Goal: Task Accomplishment & Management: Use online tool/utility

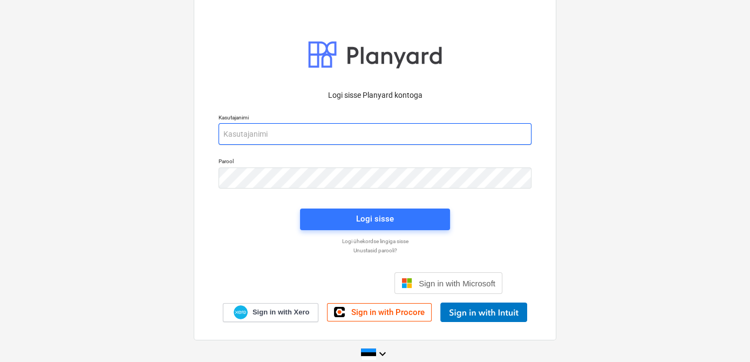
click at [264, 135] on input "email" at bounding box center [375, 134] width 313 height 22
type input "[EMAIL_ADDRESS][DOMAIN_NAME]"
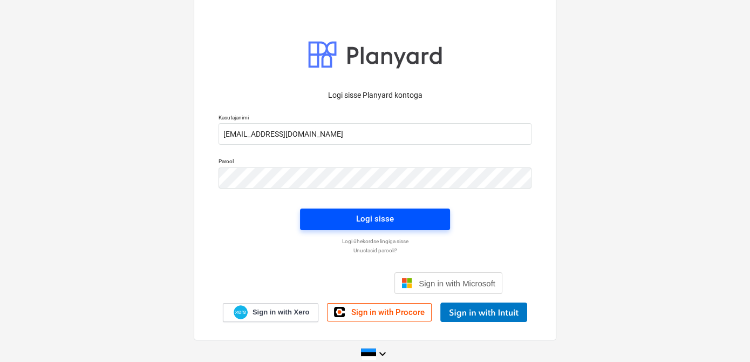
click at [324, 219] on span "Logi sisse" at bounding box center [375, 219] width 124 height 14
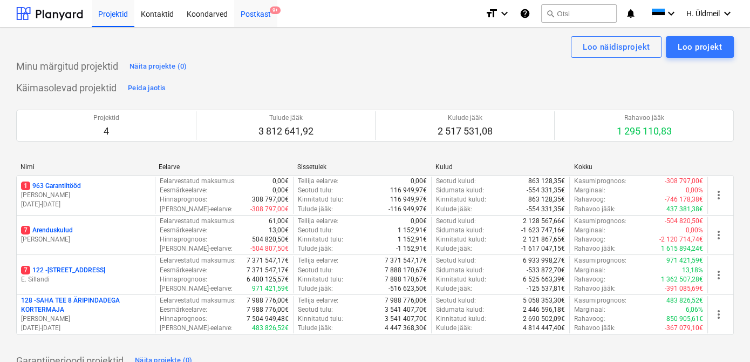
click at [256, 5] on div "Postkast 9+" at bounding box center [255, 13] width 43 height 28
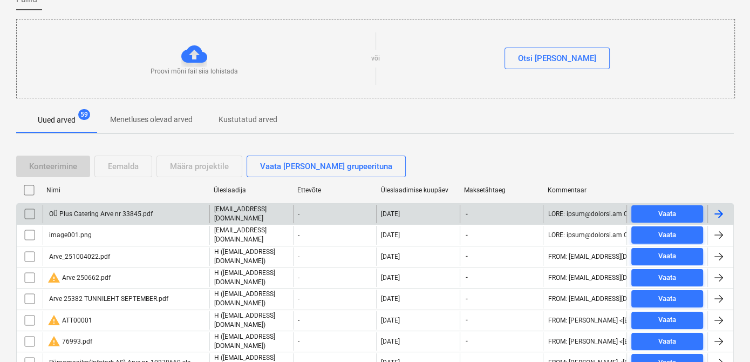
scroll to position [98, 0]
click at [33, 212] on input "checkbox" at bounding box center [29, 213] width 17 height 17
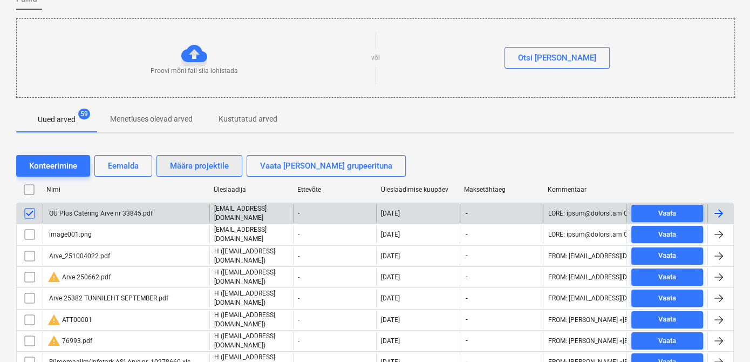
click at [219, 164] on div "Määra projektile" at bounding box center [199, 166] width 59 height 14
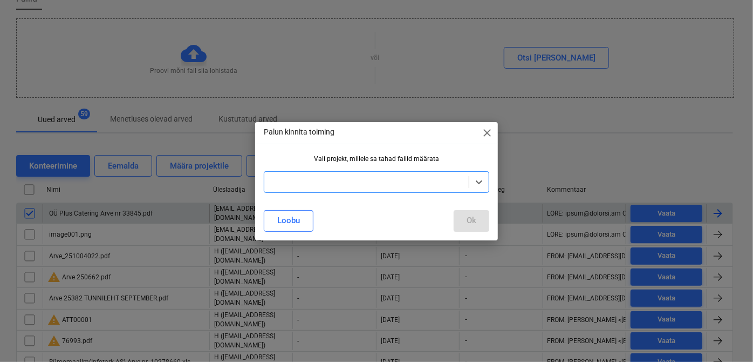
click at [305, 180] on div at bounding box center [367, 181] width 194 height 11
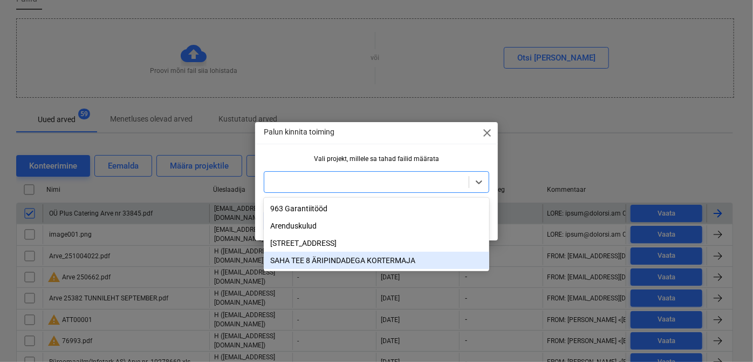
click at [294, 263] on div "SAHA TEE 8 ÄRIPINDADEGA KORTERMAJA" at bounding box center [377, 260] width 226 height 17
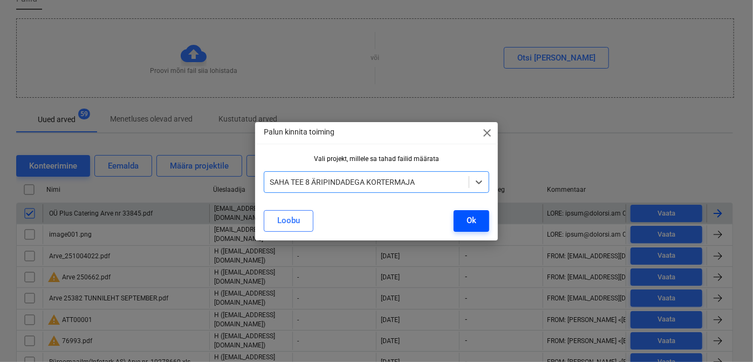
click at [472, 219] on div "Ok" at bounding box center [472, 220] width 10 height 14
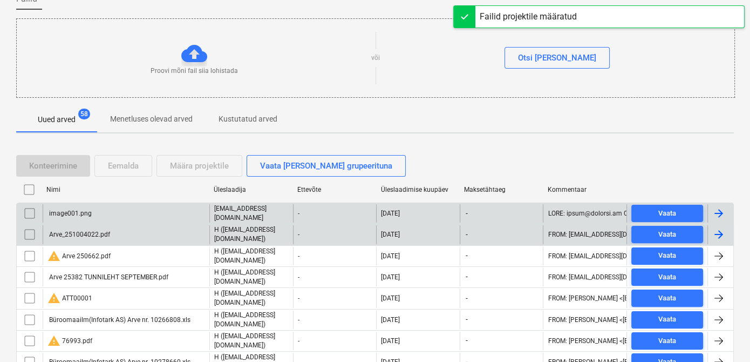
click at [83, 230] on div "Arve_251004022.pdf" at bounding box center [78, 234] width 63 height 8
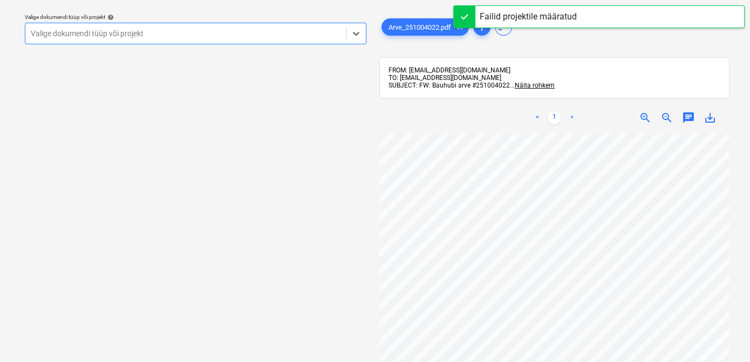
scroll to position [98, 0]
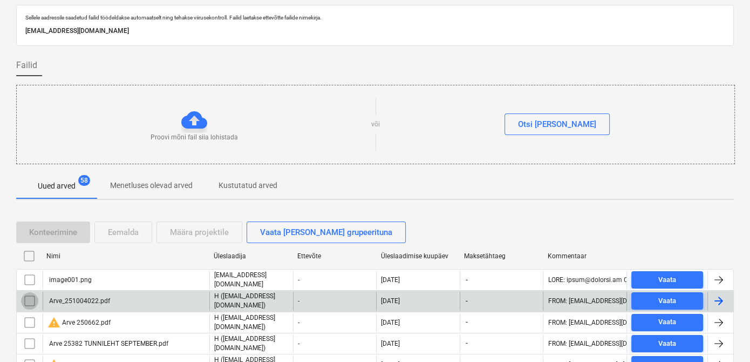
click at [29, 298] on input "checkbox" at bounding box center [29, 300] width 17 height 17
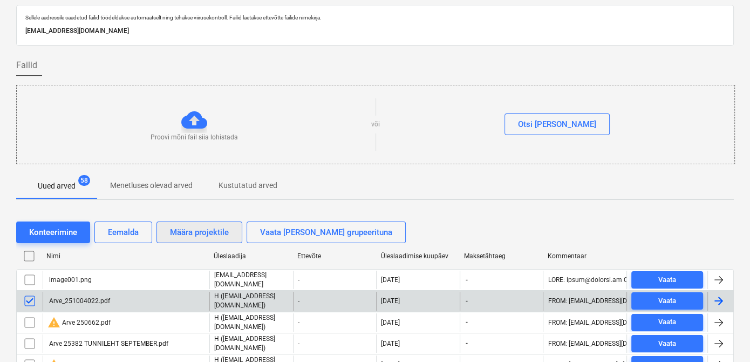
click at [218, 235] on div "Määra projektile" at bounding box center [199, 232] width 59 height 14
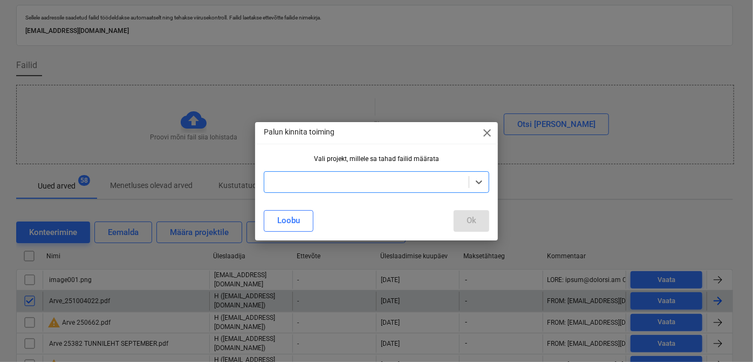
click at [298, 190] on div at bounding box center [377, 182] width 226 height 22
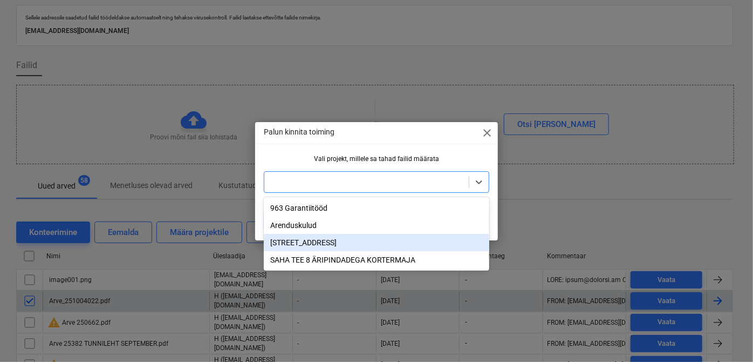
click at [291, 246] on div "[STREET_ADDRESS]" at bounding box center [377, 242] width 226 height 17
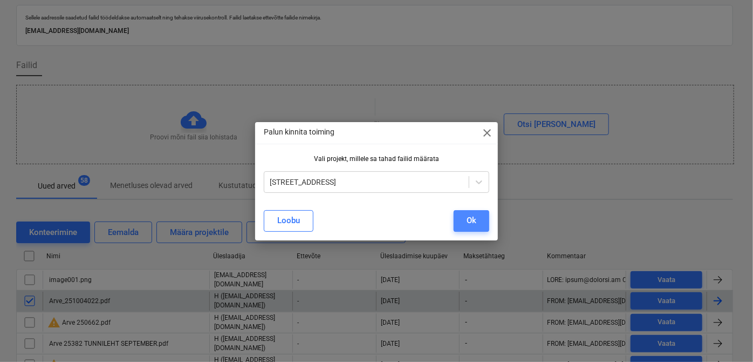
click at [474, 220] on div "Ok" at bounding box center [472, 220] width 10 height 14
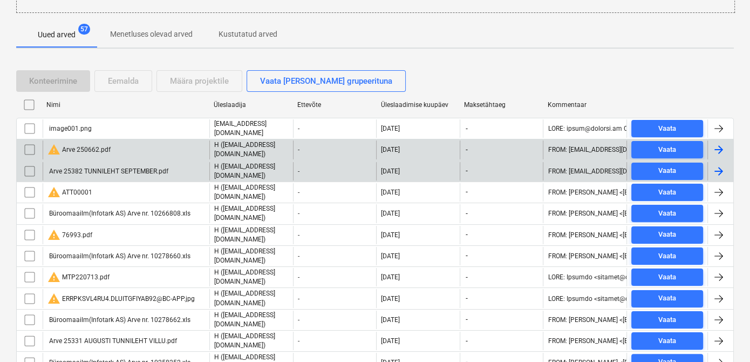
scroll to position [227, 0]
